Goal: Transaction & Acquisition: Subscribe to service/newsletter

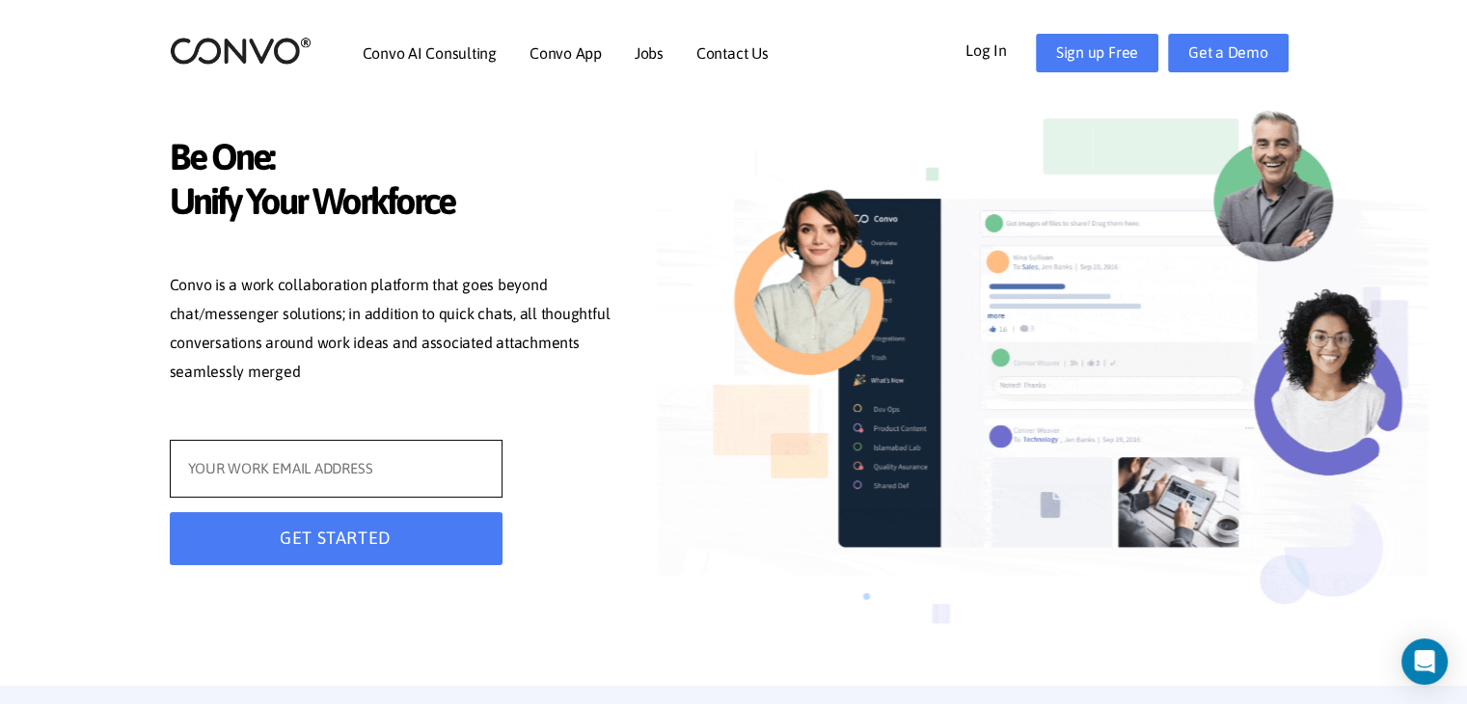
click at [225, 464] on input "text" at bounding box center [336, 469] width 333 height 58
type input "[EMAIL_ADDRESS][DOMAIN_NAME]"
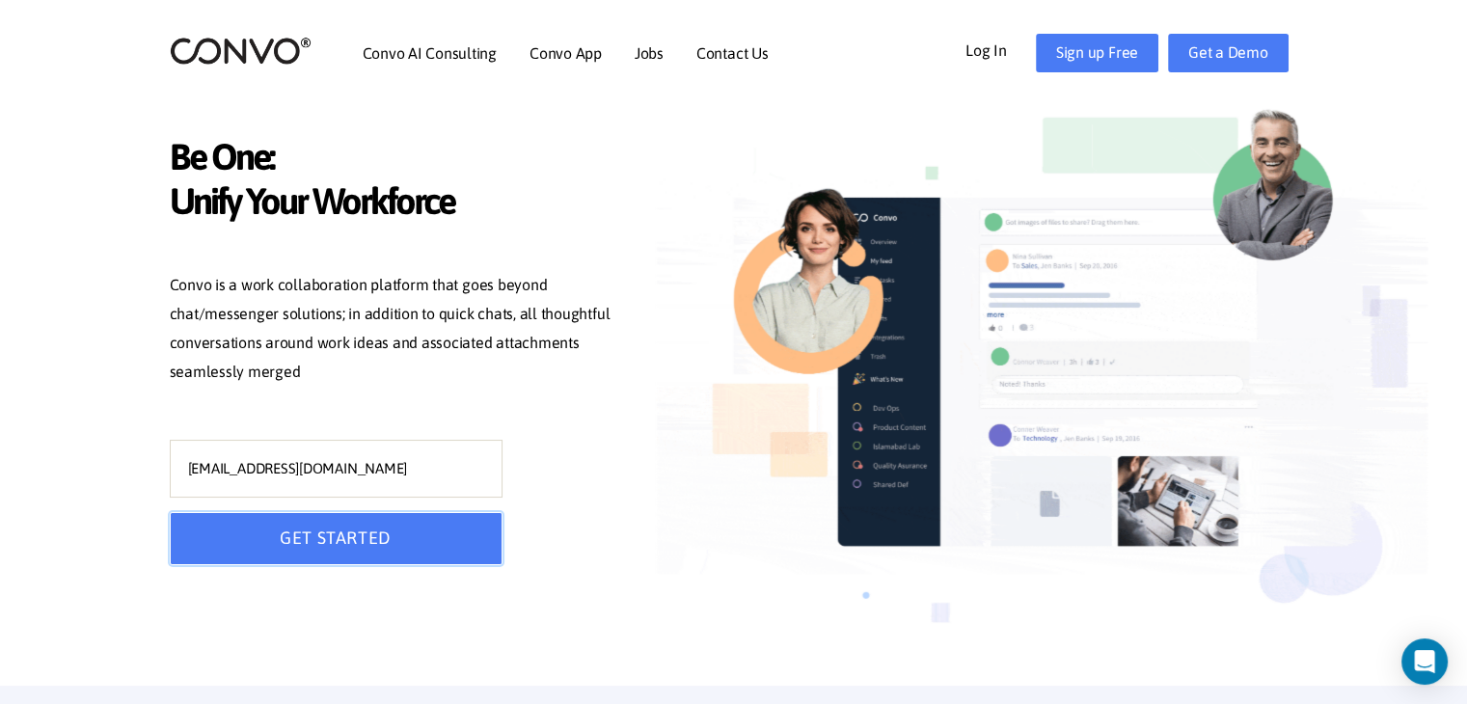
click at [306, 531] on button "GET STARTED" at bounding box center [336, 538] width 333 height 53
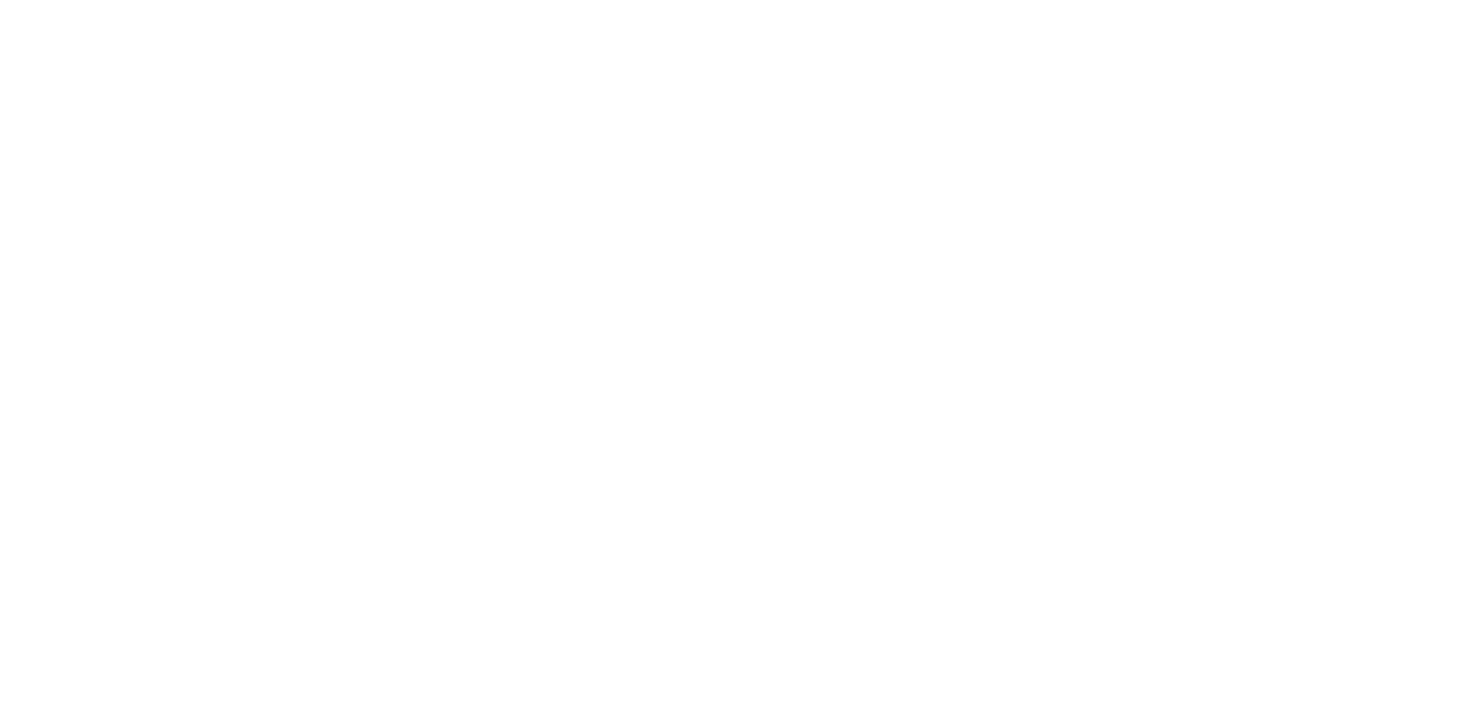
click at [306, 0] on html "Log in Pricing Security Apps Contact Sales Careers 1 1 1 Let’s get started with…" at bounding box center [741, 0] width 1482 height 0
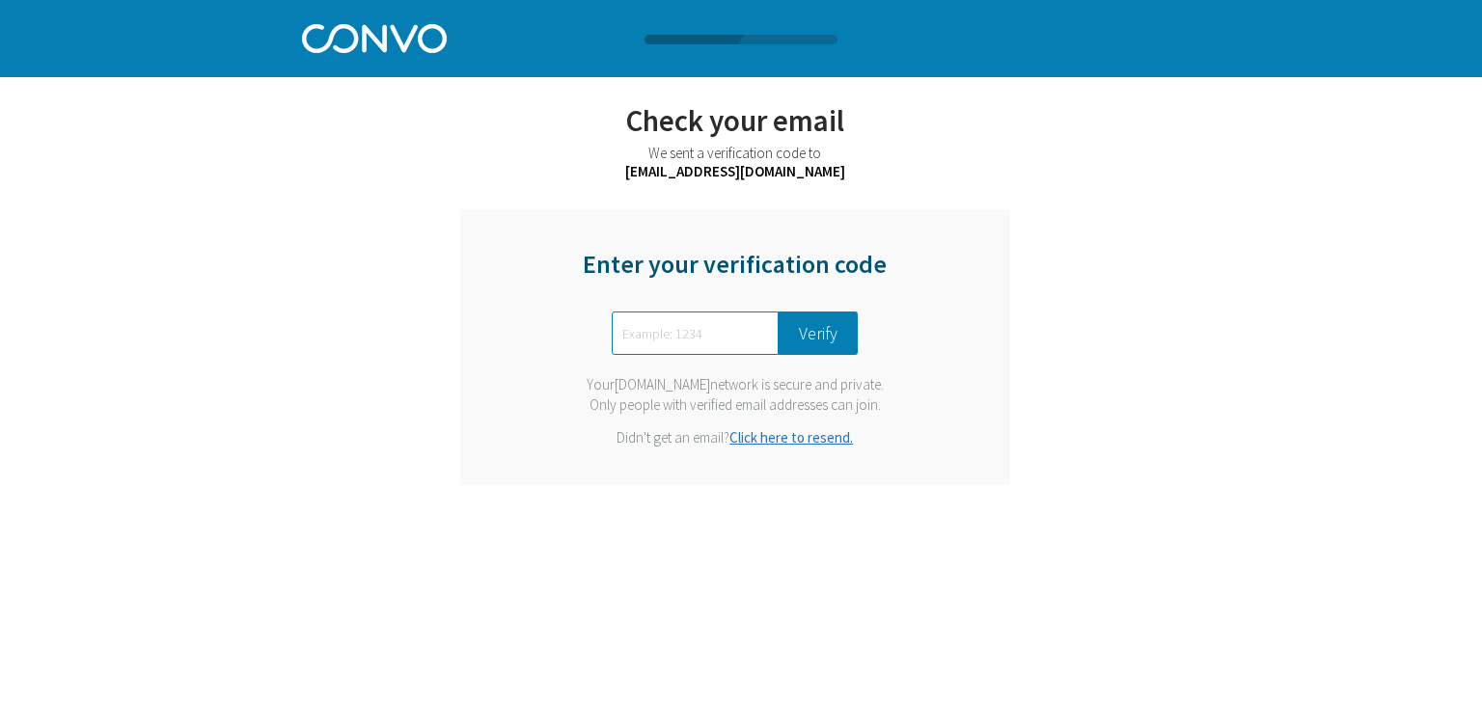
click at [633, 324] on input "text" at bounding box center [695, 333] width 167 height 43
